Goal: Check status: Check status

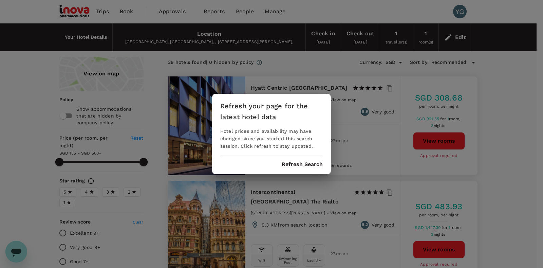
click at [521, 137] on div "Refresh your page for the latest hotel data Hotel prices and availability may h…" at bounding box center [271, 134] width 543 height 268
click at [102, 9] on div "Refresh your page for the latest hotel data Hotel prices and availability may h…" at bounding box center [271, 134] width 543 height 268
click at [300, 165] on button "Refresh Search" at bounding box center [302, 164] width 41 height 6
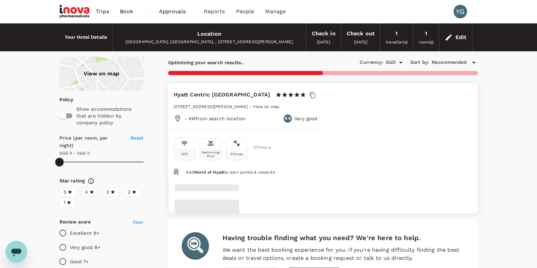
click at [513, 84] on div "View on map Policy Show accommodations that are hidden by company policy Price …" at bounding box center [268, 269] width 537 height 425
click at [102, 8] on span "Trips" at bounding box center [102, 11] width 13 height 8
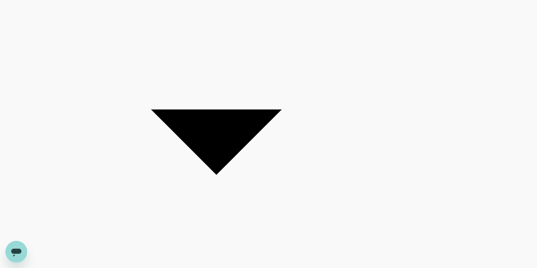
scroll to position [251, 0]
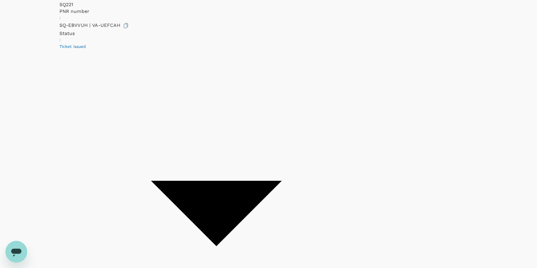
scroll to position [255, 0]
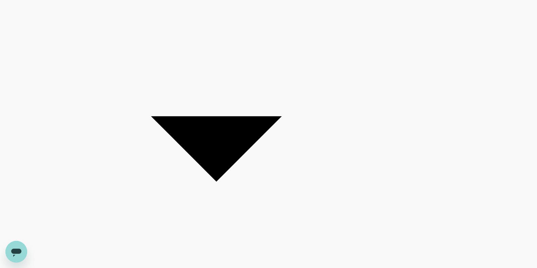
scroll to position [251, 0]
